Goal: Information Seeking & Learning: Learn about a topic

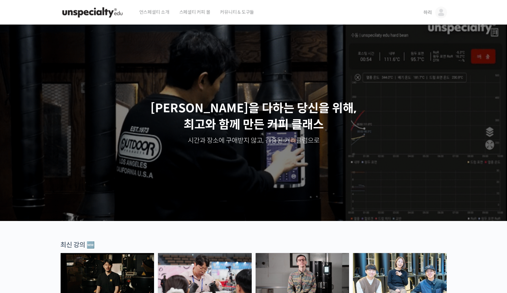
click at [434, 15] on link "하리" at bounding box center [435, 12] width 24 height 25
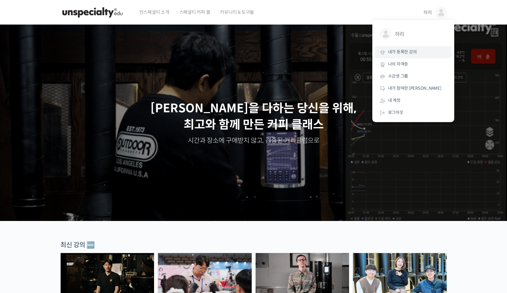
click at [404, 53] on span "내가 등록한 강의" at bounding box center [402, 52] width 29 height 6
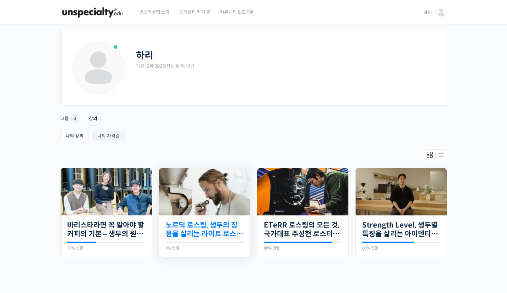
click at [200, 222] on link "노르딕 로스팅, 생두의 장점을 살리는 라이트 로스팅의 모든 것" at bounding box center [204, 230] width 78 height 18
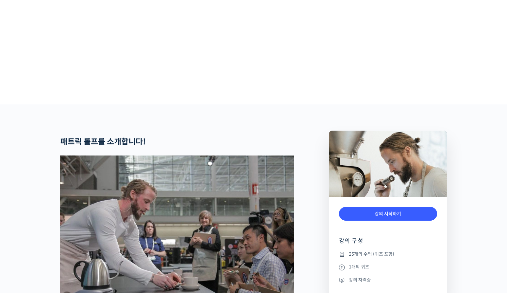
scroll to position [164, 0]
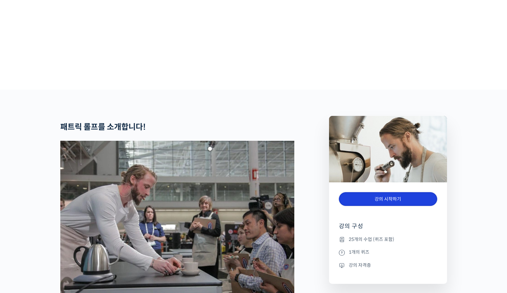
click at [387, 206] on link "강의 시작하기" at bounding box center [388, 199] width 98 height 14
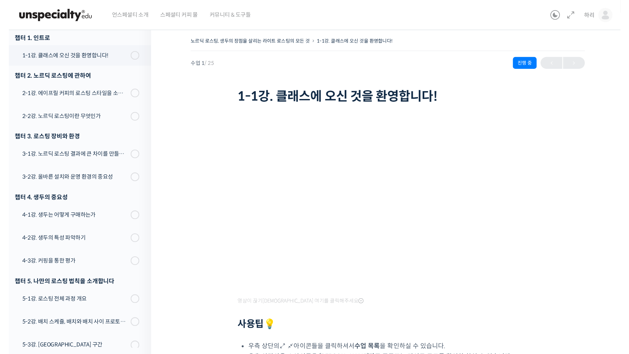
scroll to position [84, 0]
